Goal: Task Accomplishment & Management: Use online tool/utility

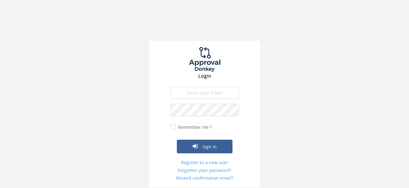
type input "[EMAIL_ADDRESS][DOMAIN_NAME]"
click at [172, 127] on input "Remember me ?" at bounding box center [172, 127] width 4 height 4
checkbox input "true"
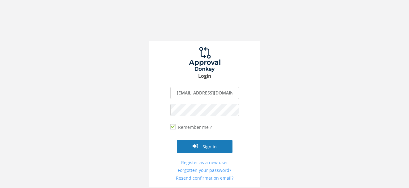
click at [196, 148] on icon "submit" at bounding box center [195, 146] width 5 height 6
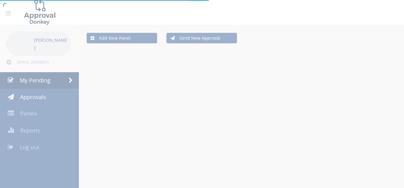
click at [50, 84] on div at bounding box center [202, 94] width 404 height 188
click at [51, 80] on div at bounding box center [202, 94] width 404 height 188
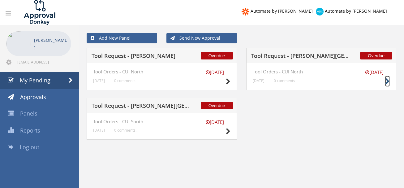
click at [388, 81] on icon at bounding box center [387, 81] width 5 height 6
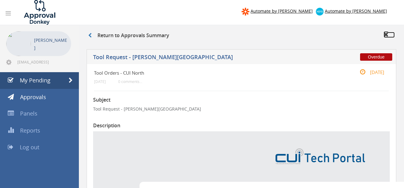
click at [387, 37] on icon at bounding box center [386, 34] width 5 height 6
click at [42, 81] on span "My Pending" at bounding box center [35, 79] width 31 height 7
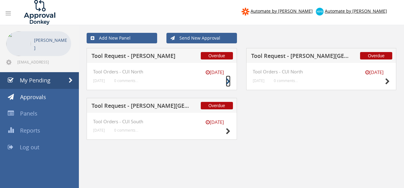
click at [229, 83] on icon at bounding box center [228, 81] width 5 height 6
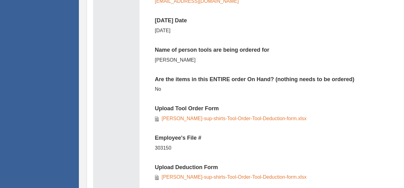
scroll to position [309, 0]
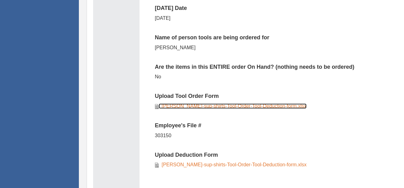
click at [243, 105] on link "[PERSON_NAME]-sup-shirts-Tool-Order-Tool-Deduction-form.xlsx" at bounding box center [233, 105] width 148 height 5
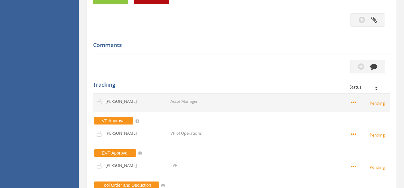
scroll to position [526, 0]
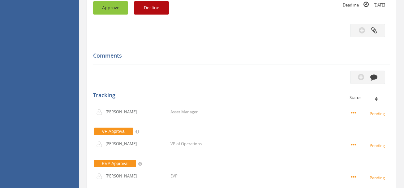
click at [113, 10] on button "Approve" at bounding box center [110, 7] width 35 height 13
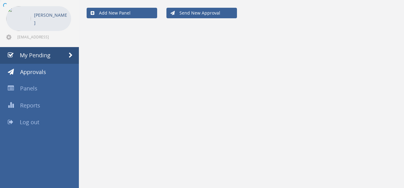
scroll to position [25, 0]
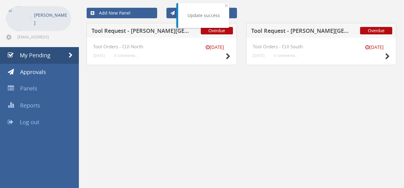
click at [134, 49] on h4 "Tool Orders - CUI North" at bounding box center [161, 46] width 137 height 5
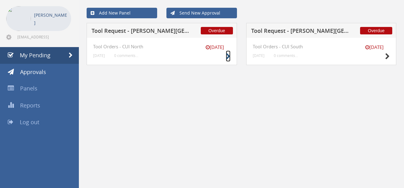
click at [228, 56] on icon at bounding box center [228, 56] width 5 height 6
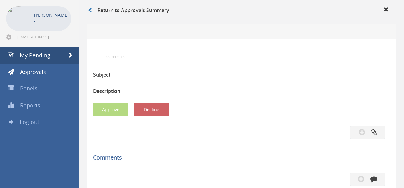
click at [228, 56] on div at bounding box center [202, 94] width 404 height 188
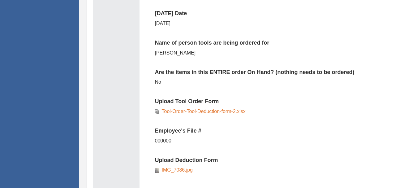
scroll to position [334, 0]
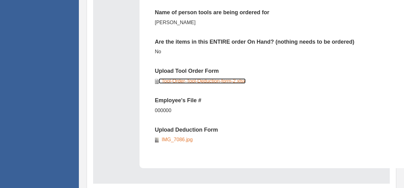
click at [204, 81] on link "Tool-Order-Tool-Deduction-form-2.xlsx" at bounding box center [202, 80] width 87 height 5
click at [196, 82] on link "Tool-Order-Tool-Deduction-form-2.xlsx" at bounding box center [202, 80] width 87 height 5
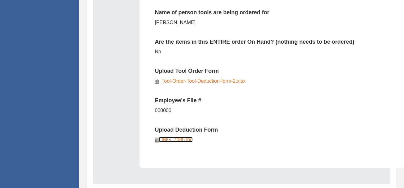
click at [177, 140] on link "IMG_7086.jpg" at bounding box center [176, 139] width 34 height 5
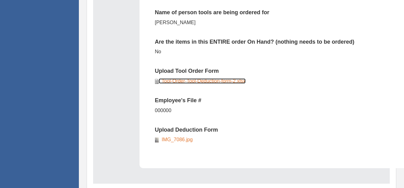
click at [185, 82] on link "Tool-Order-Tool-Deduction-form-2.xlsx" at bounding box center [202, 80] width 87 height 5
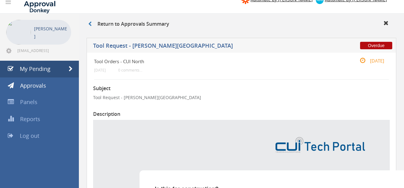
scroll to position [0, 0]
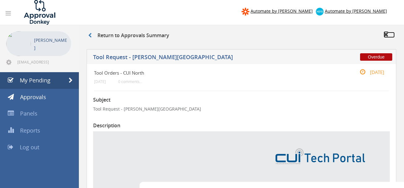
click at [386, 33] on icon at bounding box center [386, 34] width 5 height 6
click at [386, 34] on icon at bounding box center [386, 34] width 5 height 6
click at [37, 79] on span "My Pending" at bounding box center [35, 79] width 31 height 7
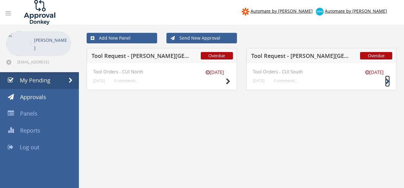
click at [386, 83] on icon at bounding box center [387, 81] width 5 height 6
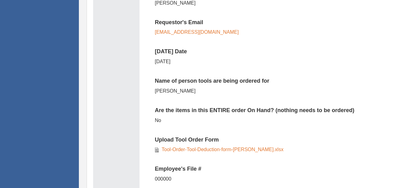
scroll to position [247, 0]
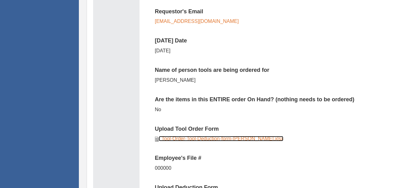
click at [194, 141] on link "Tool-Order-Tool-Deduction-form-[PERSON_NAME].xlsx" at bounding box center [221, 138] width 125 height 5
click at [195, 138] on link "Tool-Order-Tool-Deduction-form-[PERSON_NAME].xlsx" at bounding box center [221, 138] width 125 height 5
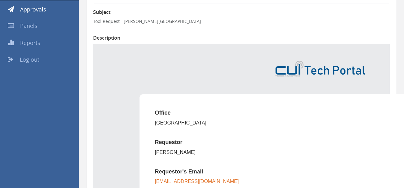
scroll to position [0, 0]
